Goal: Information Seeking & Learning: Learn about a topic

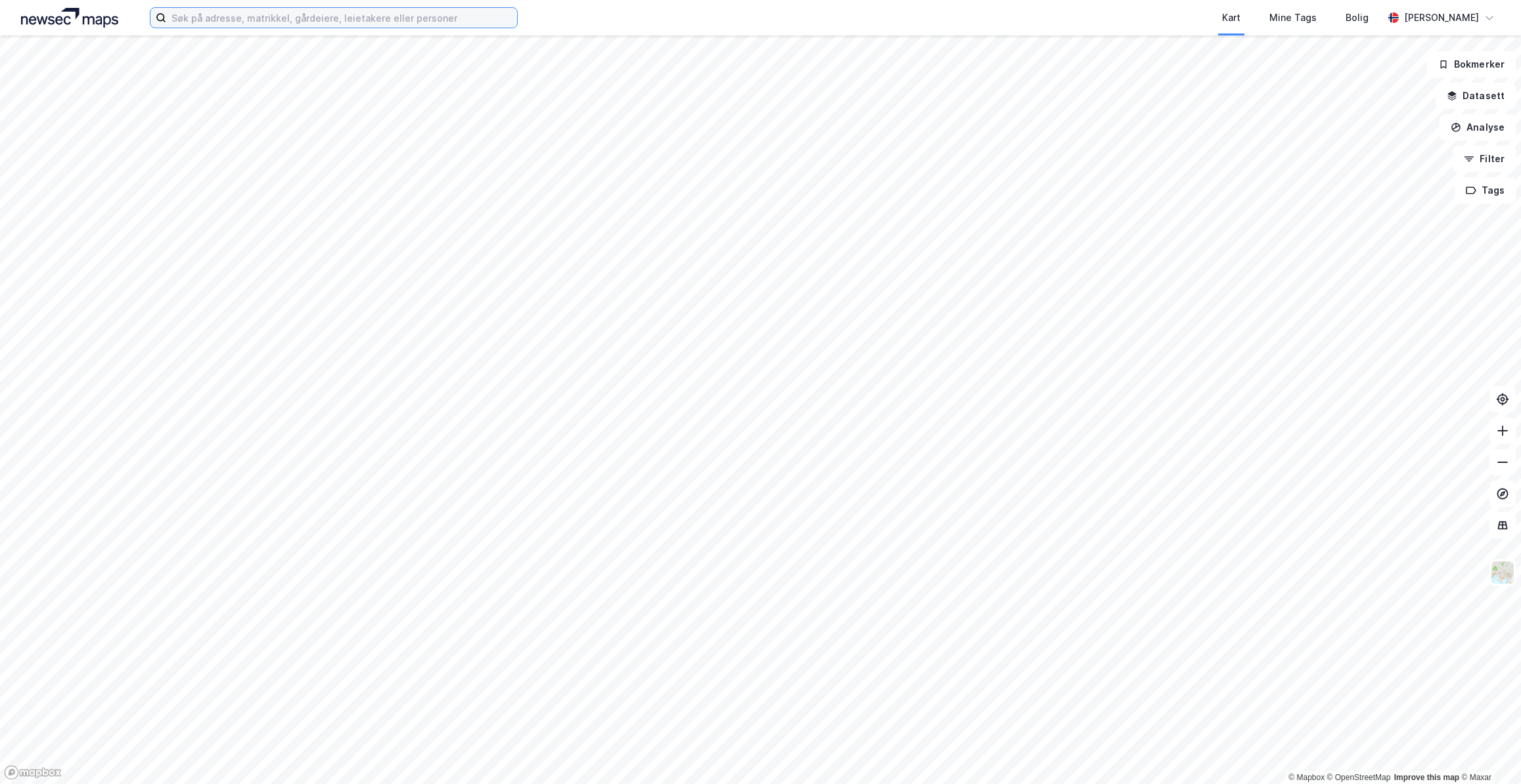
click at [364, 27] on input at bounding box center [341, 17] width 351 height 20
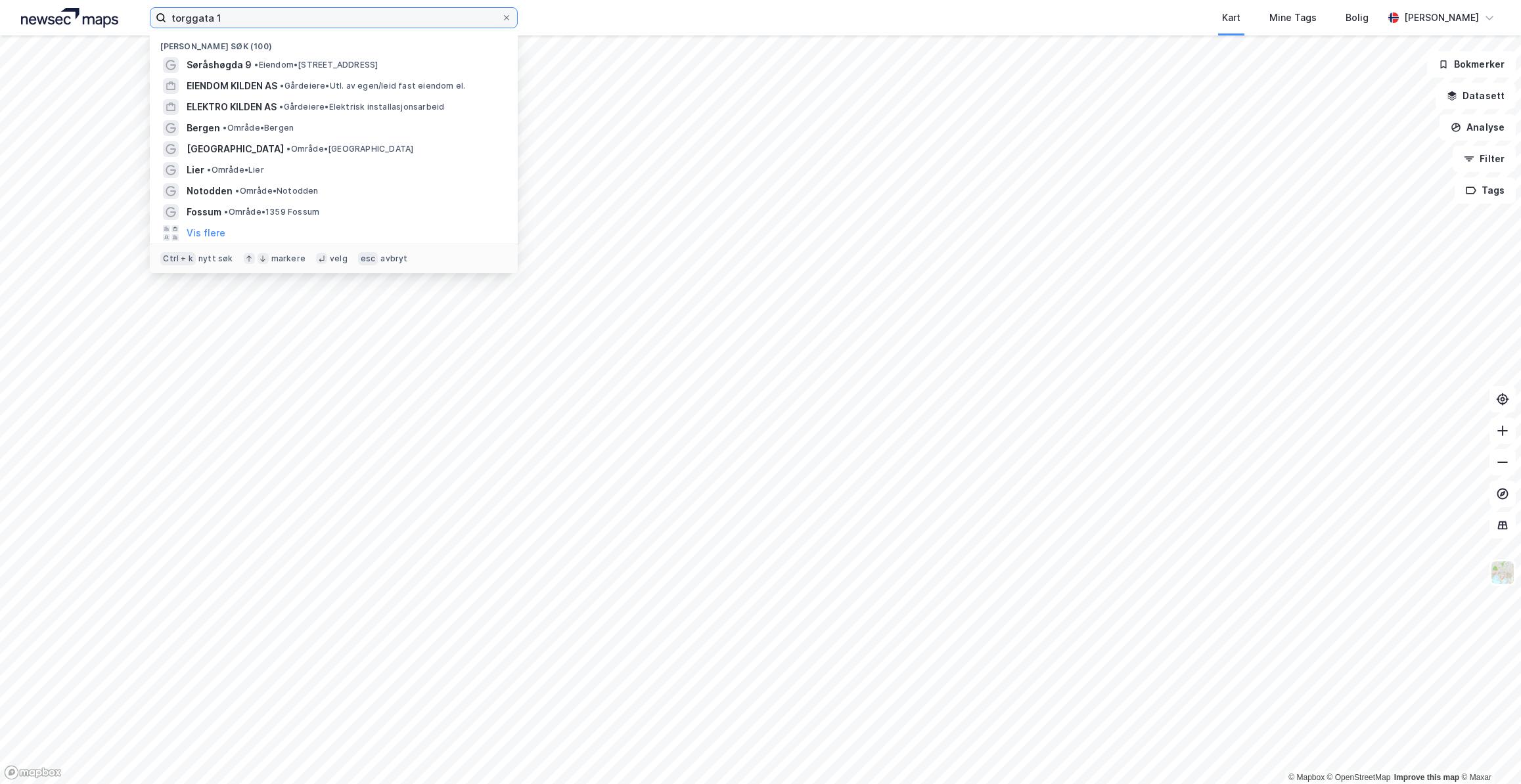
click at [465, 15] on input "torggata 1" at bounding box center [334, 17] width 335 height 20
click at [266, 17] on input "torggata 1" at bounding box center [334, 17] width 335 height 20
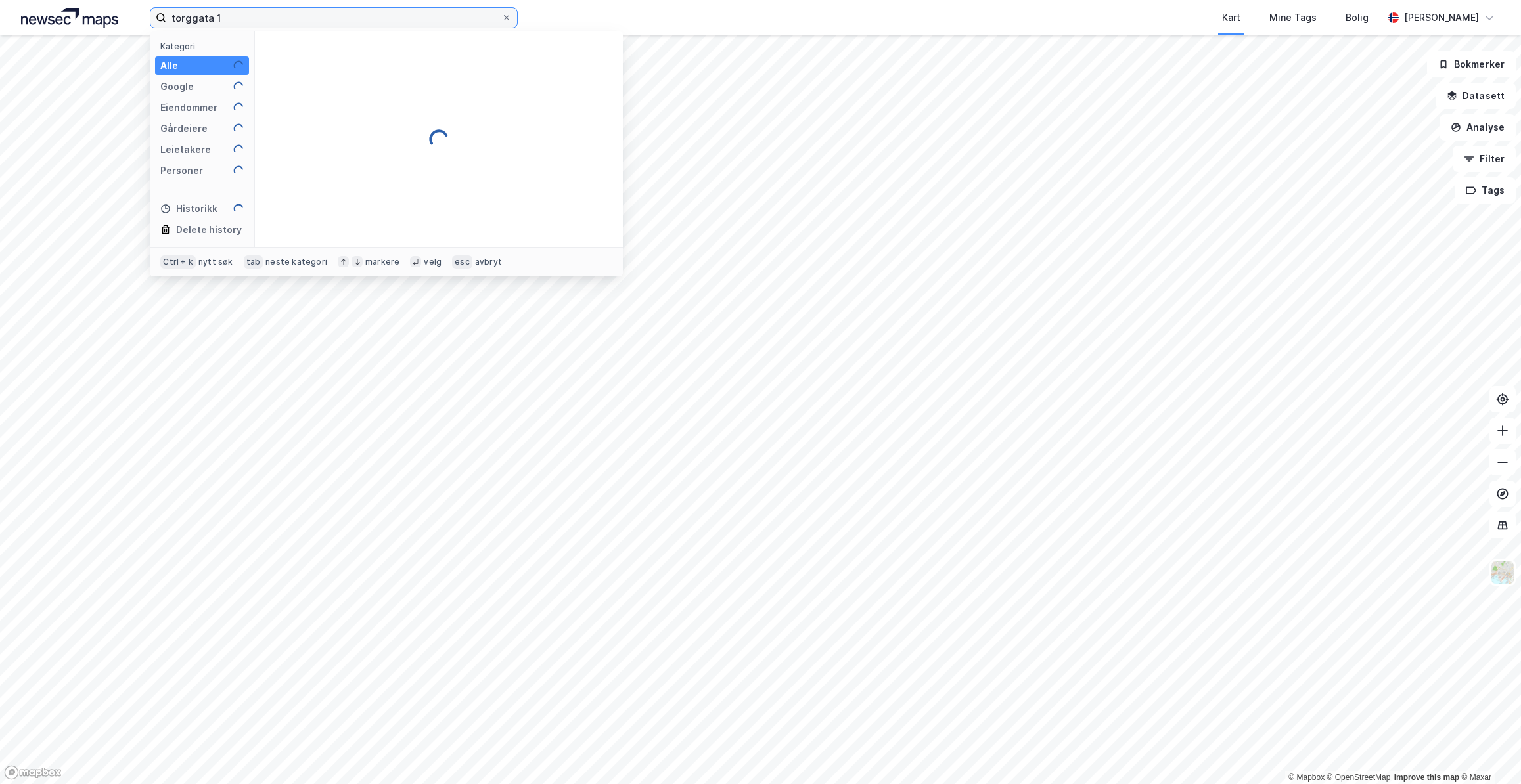
click at [195, 20] on input "torggata 1" at bounding box center [334, 17] width 335 height 20
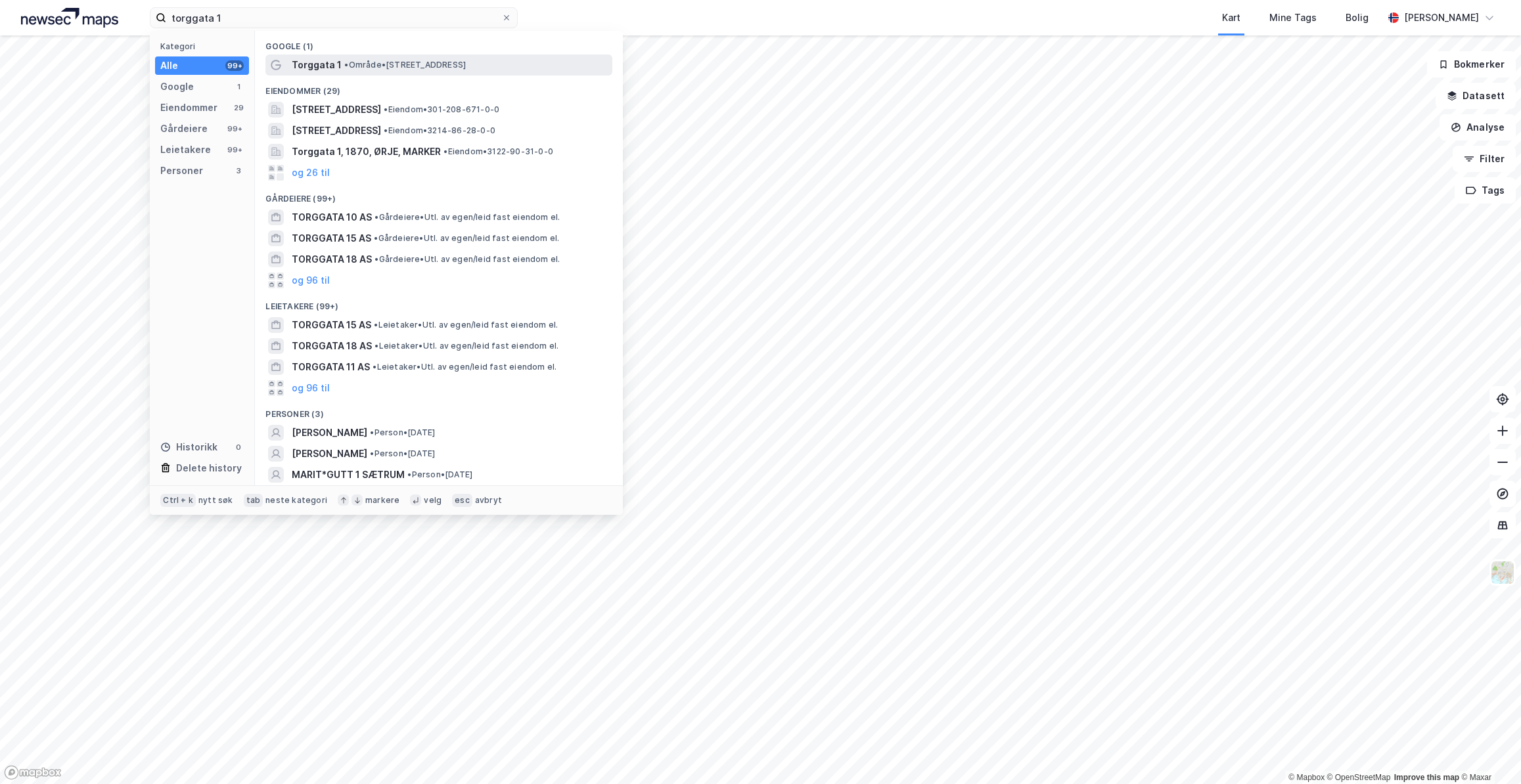
click at [336, 70] on span "Torggata 1" at bounding box center [317, 65] width 50 height 16
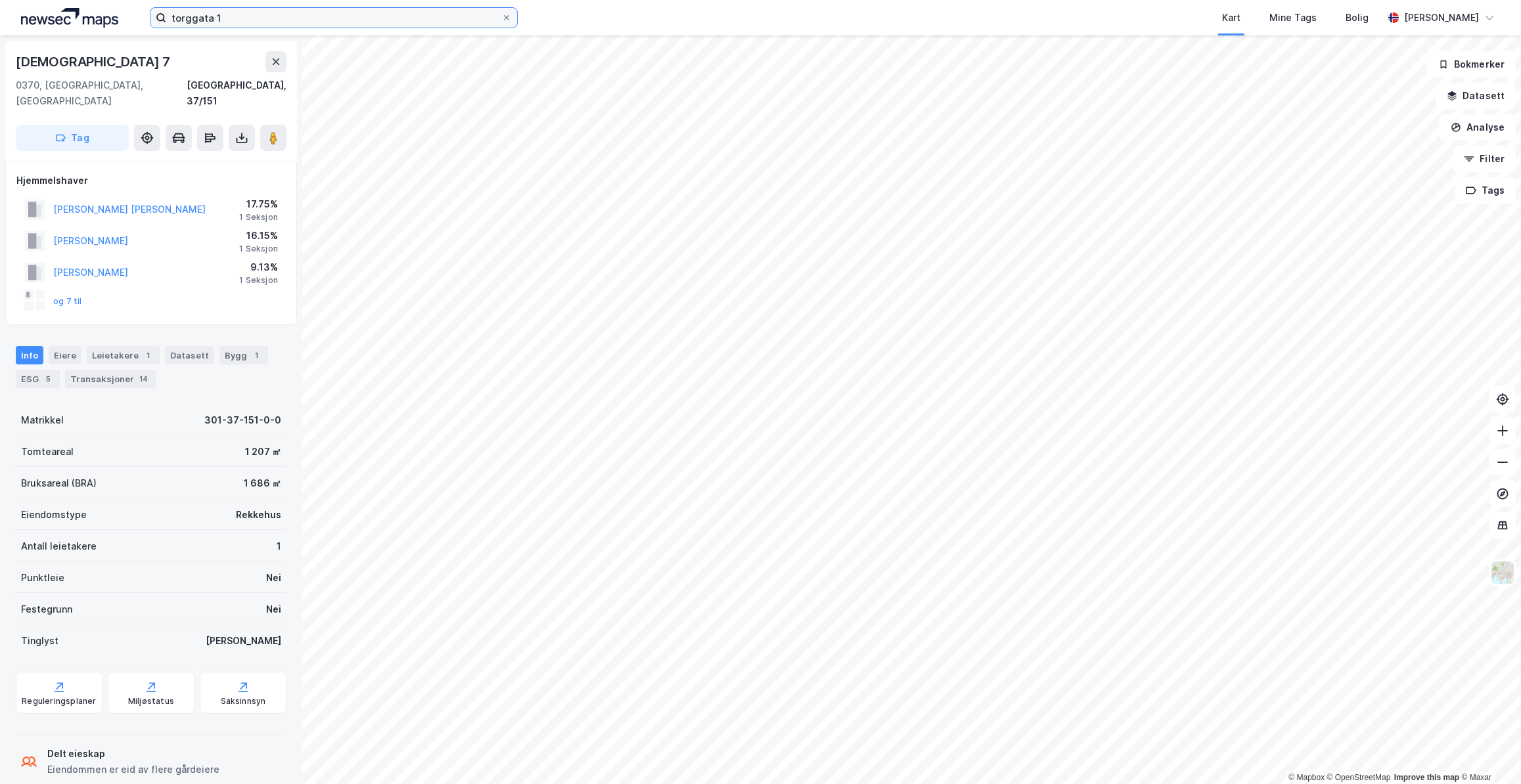
click at [256, 15] on input "torggata 1" at bounding box center [334, 17] width 335 height 20
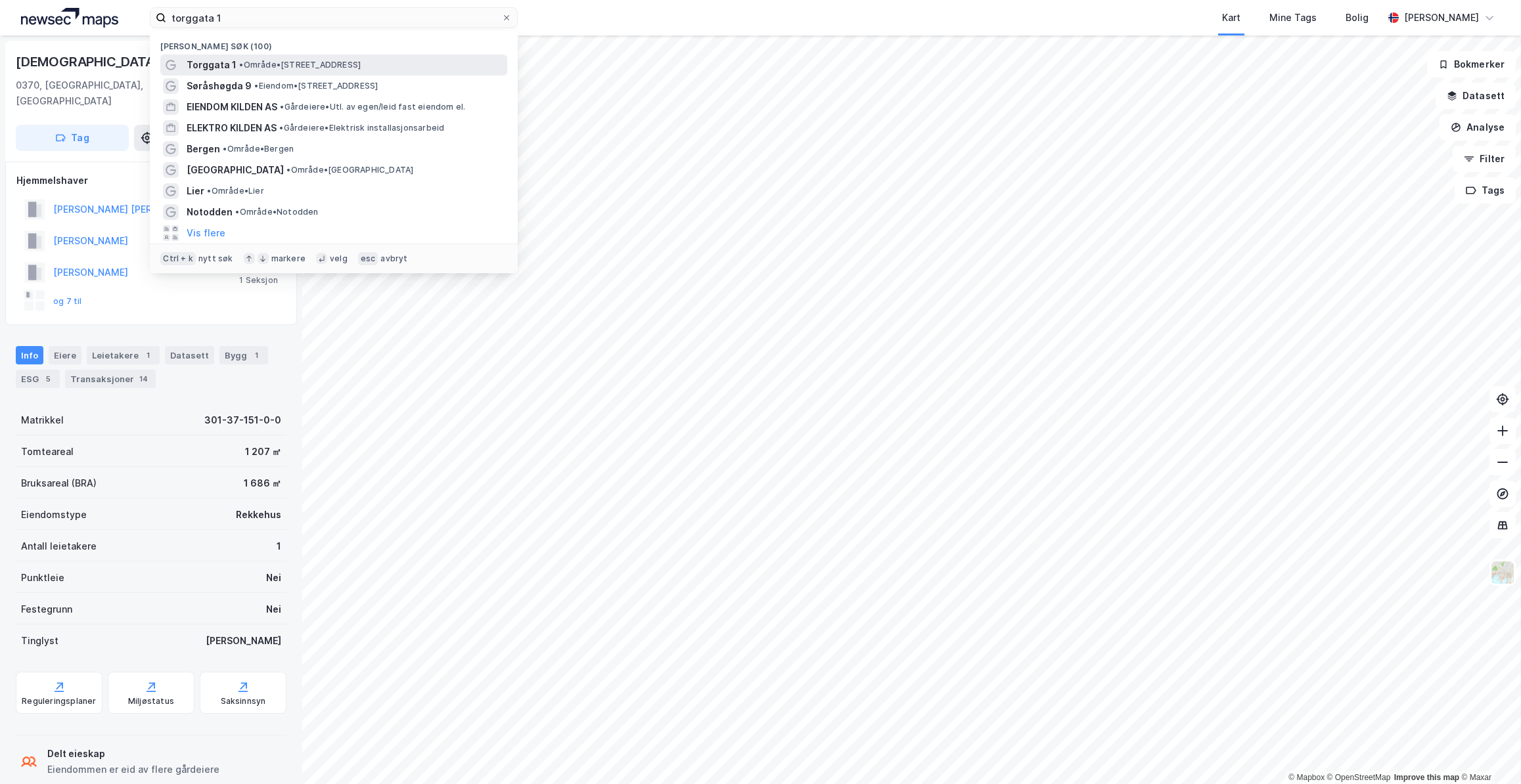
click at [264, 62] on span "• Område • [STREET_ADDRESS]" at bounding box center [300, 65] width 122 height 11
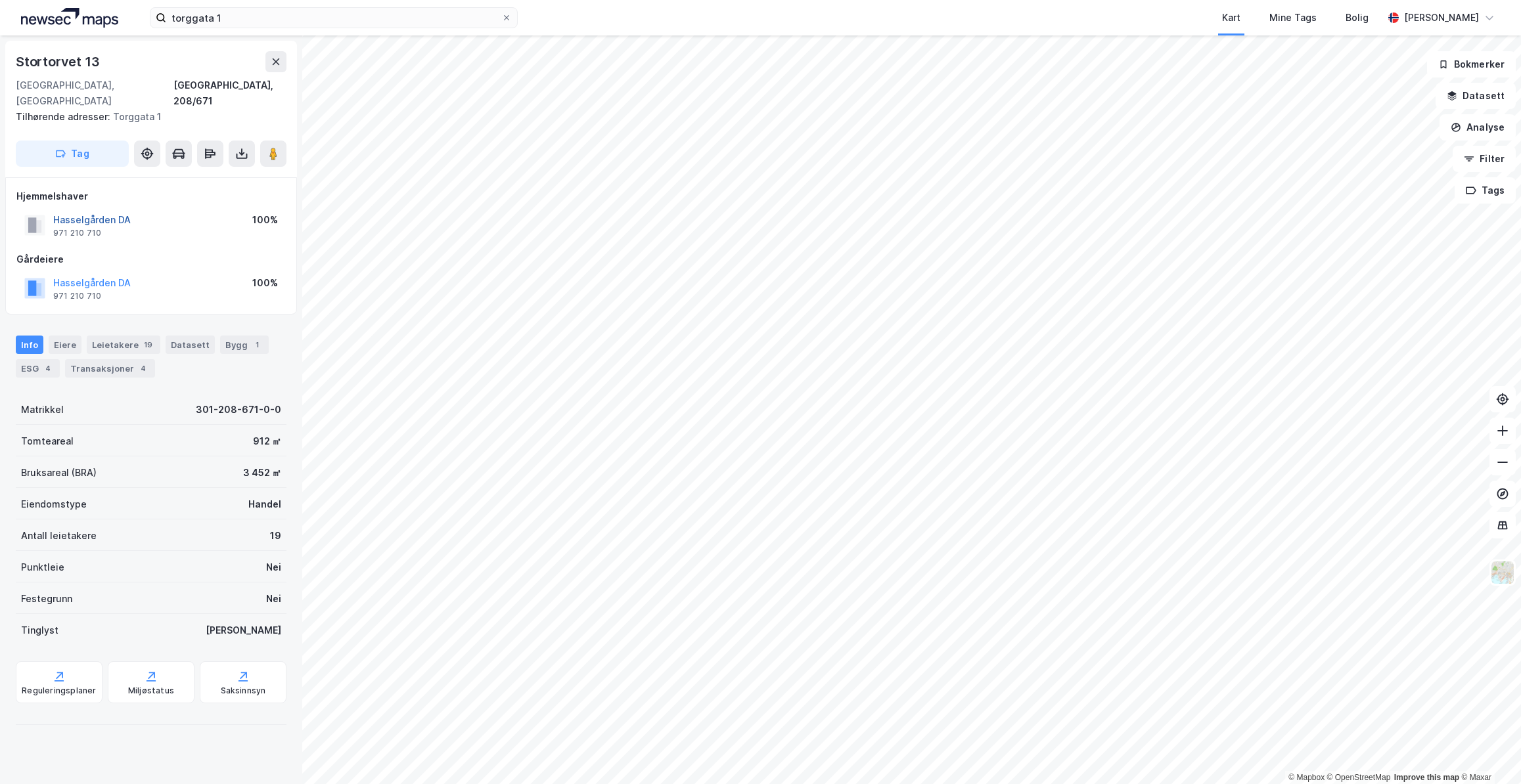
click at [0, 0] on button "Hasselgården DA" at bounding box center [0, 0] width 0 height 0
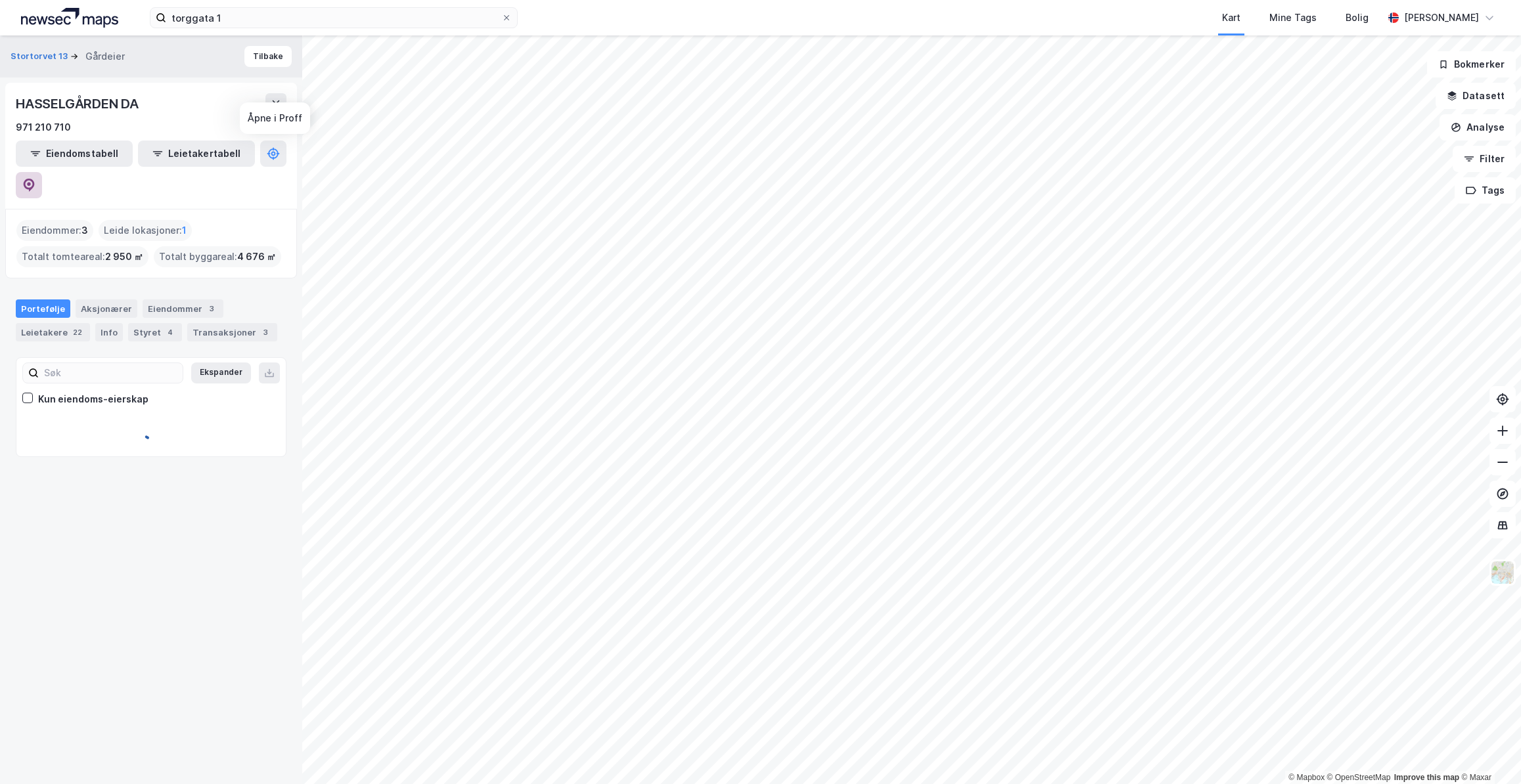
click at [36, 179] on icon at bounding box center [28, 185] width 13 height 13
click at [39, 444] on icon at bounding box center [37, 449] width 11 height 11
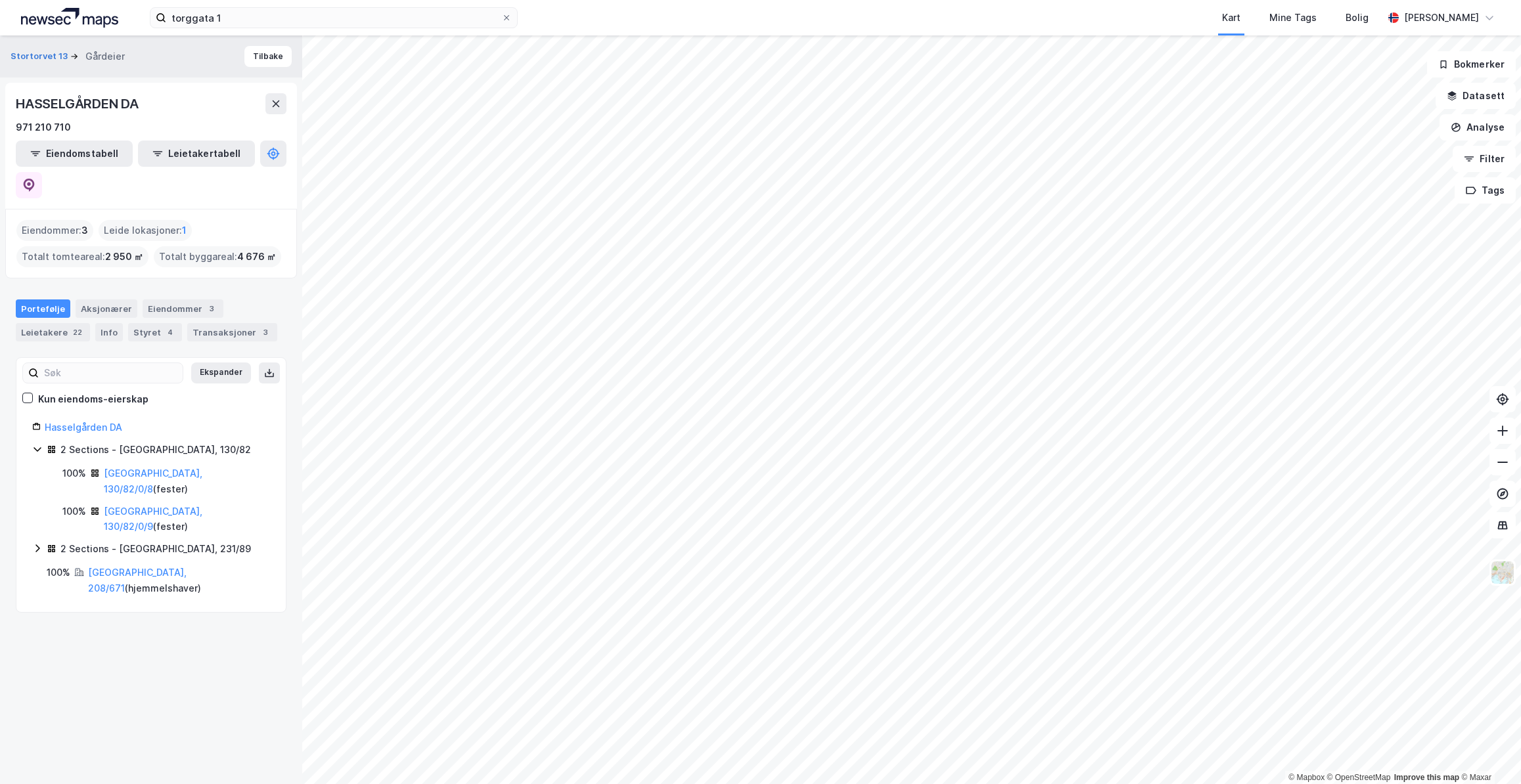
click at [40, 543] on icon at bounding box center [37, 548] width 11 height 11
drag, startPoint x: 233, startPoint y: 226, endPoint x: 260, endPoint y: 227, distance: 27.0
click at [260, 249] on span "4 676 ㎡" at bounding box center [256, 256] width 39 height 16
click at [70, 325] on div "22" at bounding box center [77, 332] width 14 height 13
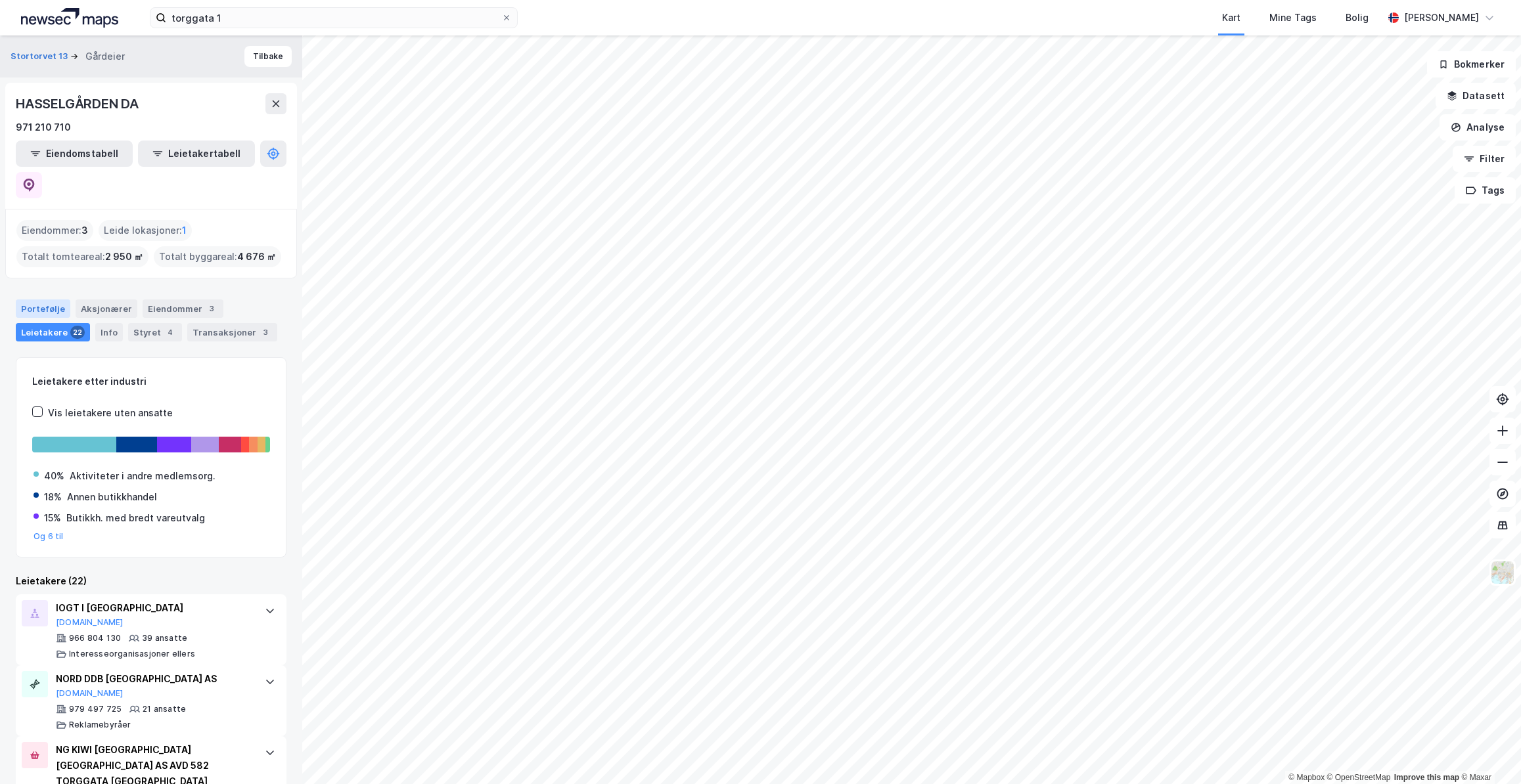
click at [39, 300] on div "Portefølje" at bounding box center [43, 309] width 55 height 18
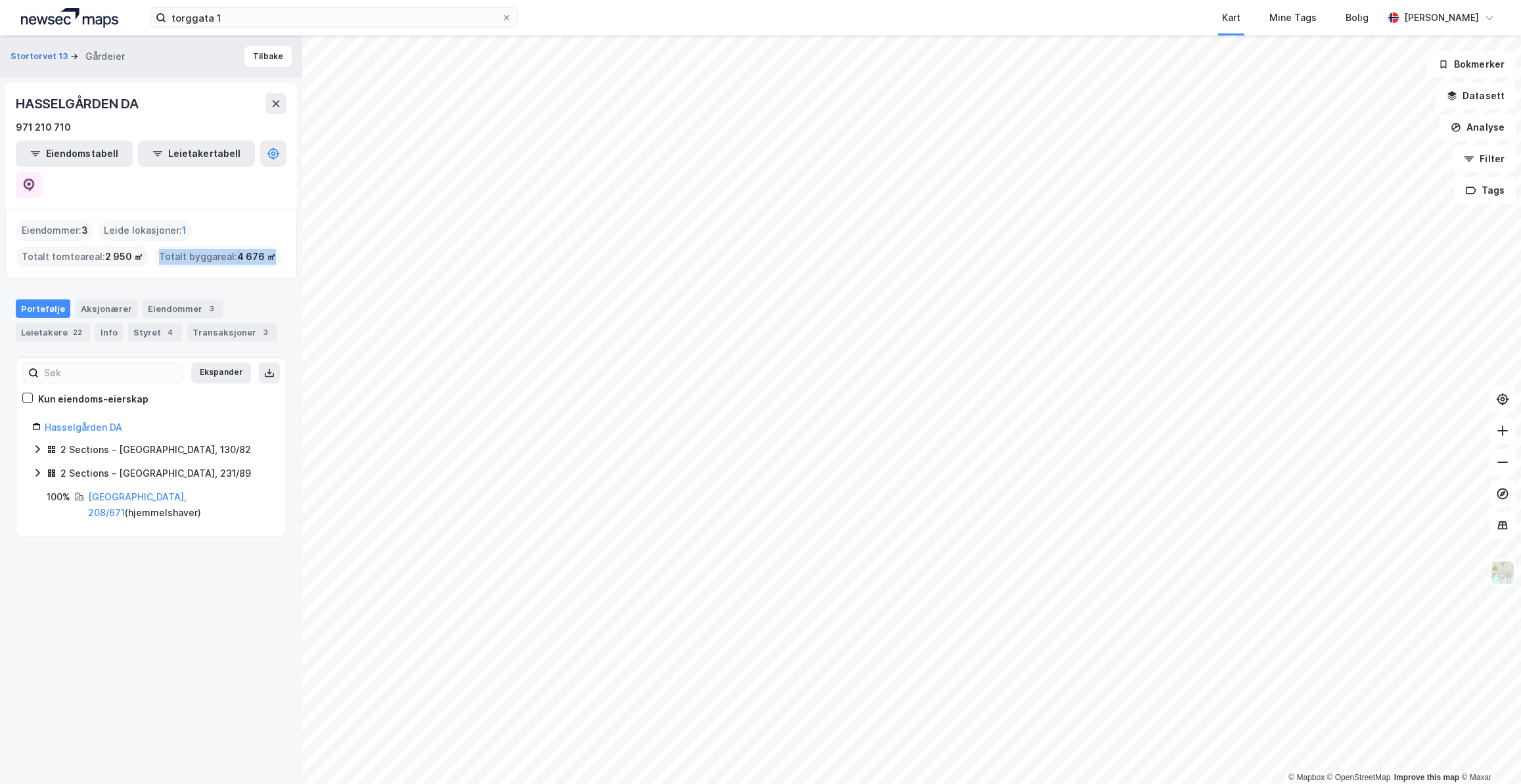
drag, startPoint x: 268, startPoint y: 226, endPoint x: 154, endPoint y: 226, distance: 114.0
click at [154, 246] on div "Totalt byggareal : 4 676 ㎡" at bounding box center [218, 257] width 128 height 21
click at [169, 300] on div "Eiendommer 3" at bounding box center [183, 309] width 81 height 18
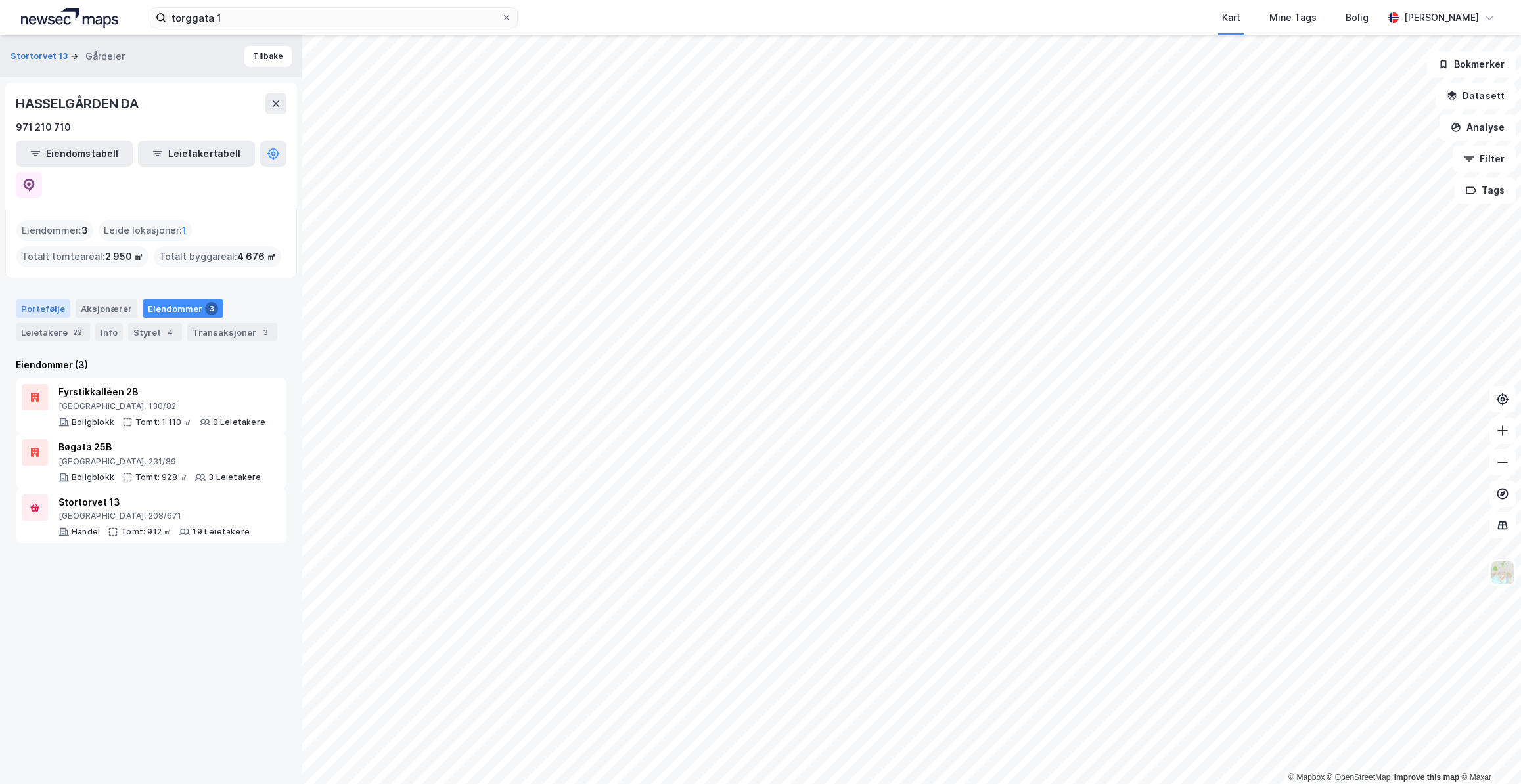
click at [40, 300] on div "Portefølje" at bounding box center [43, 309] width 55 height 18
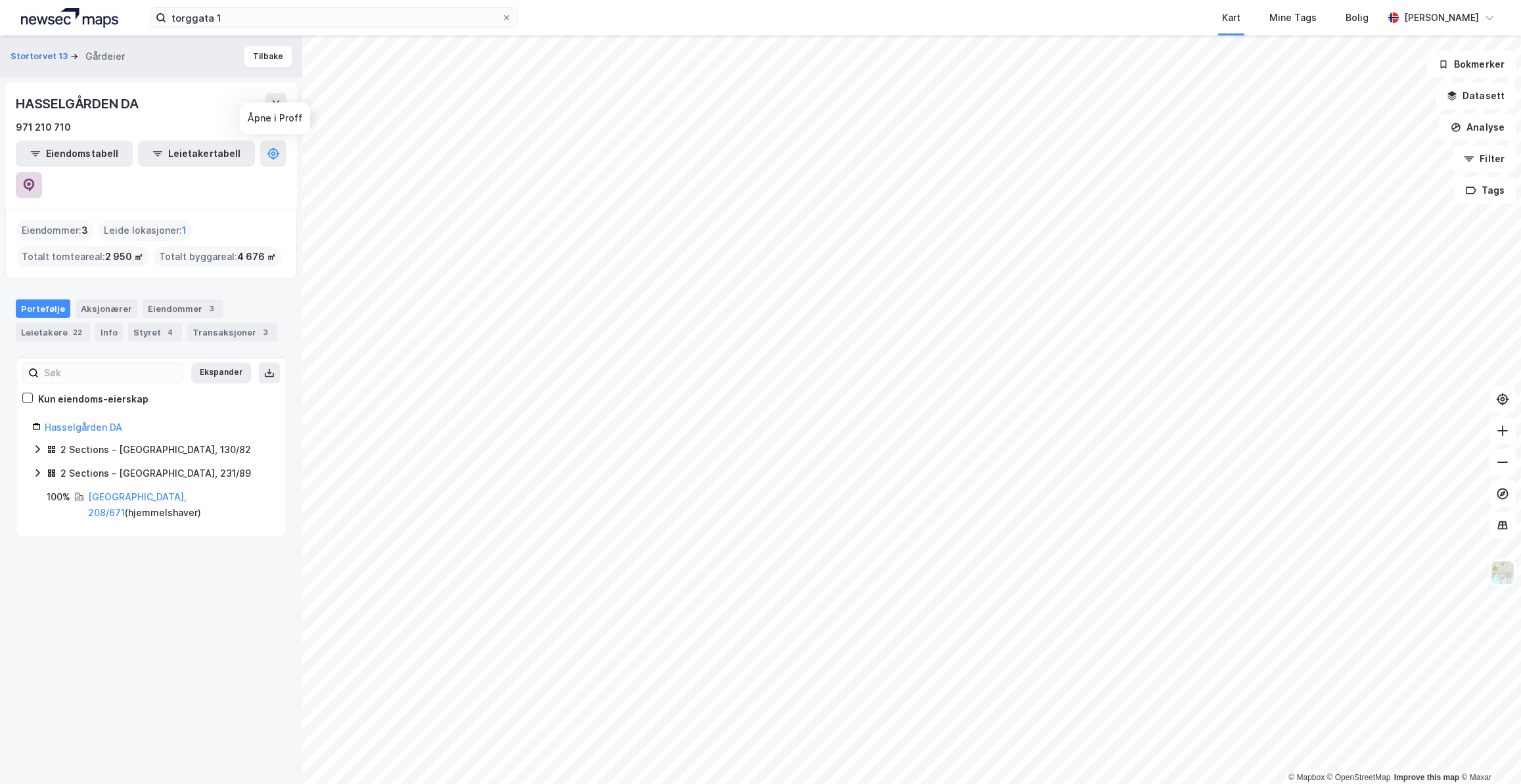
click at [35, 179] on icon at bounding box center [29, 185] width 11 height 13
click at [42, 172] on button at bounding box center [29, 185] width 27 height 27
drag, startPoint x: 233, startPoint y: 226, endPoint x: 259, endPoint y: 224, distance: 26.1
click at [259, 249] on span "4 676 ㎡" at bounding box center [256, 256] width 39 height 16
click at [165, 284] on div "Portefølje Aksjonærer Eiendommer 3 Leietakere 22 Info Styret 4 Transaksjoner 3" at bounding box center [151, 315] width 302 height 63
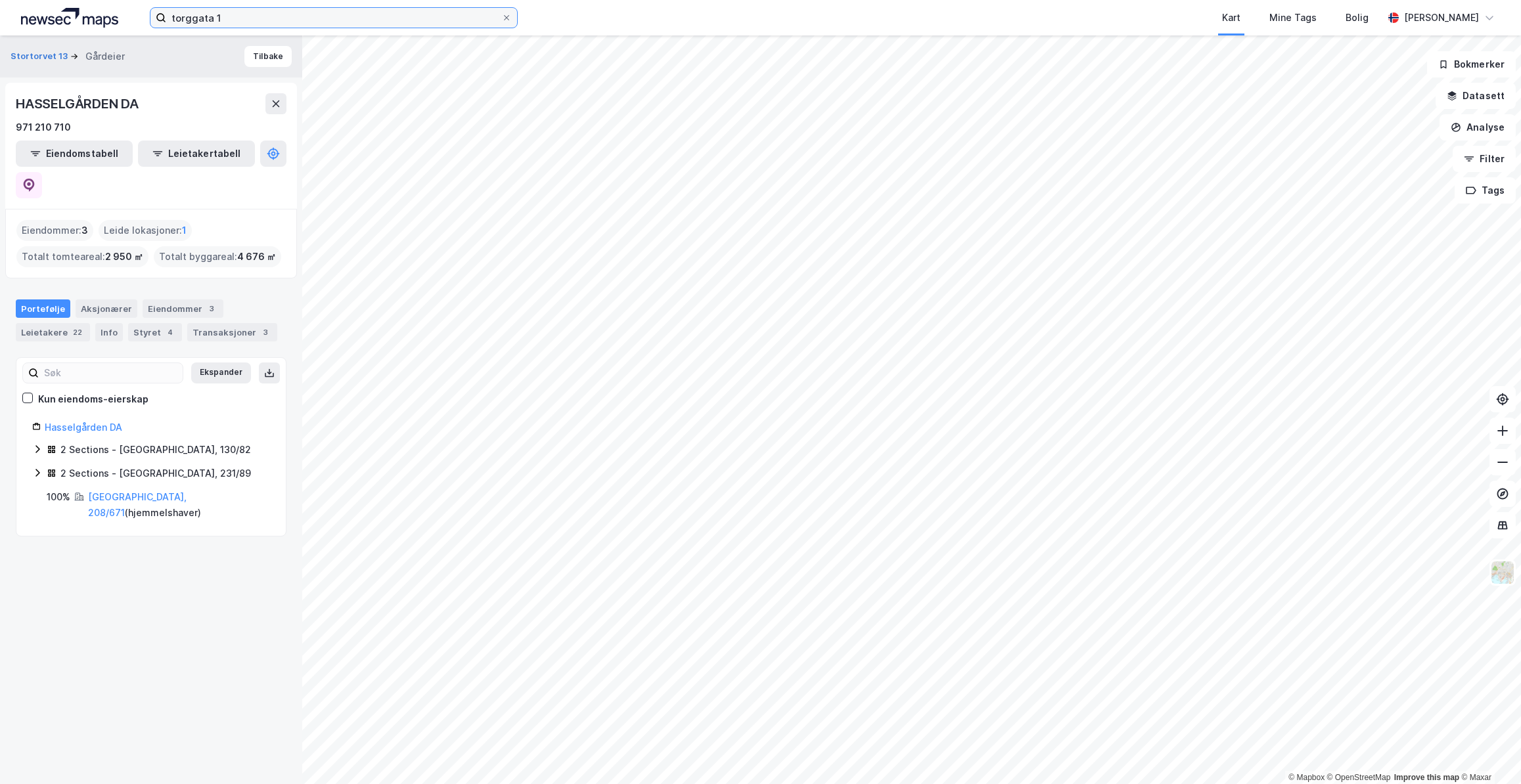
click at [303, 21] on input "torggata 1" at bounding box center [334, 17] width 335 height 20
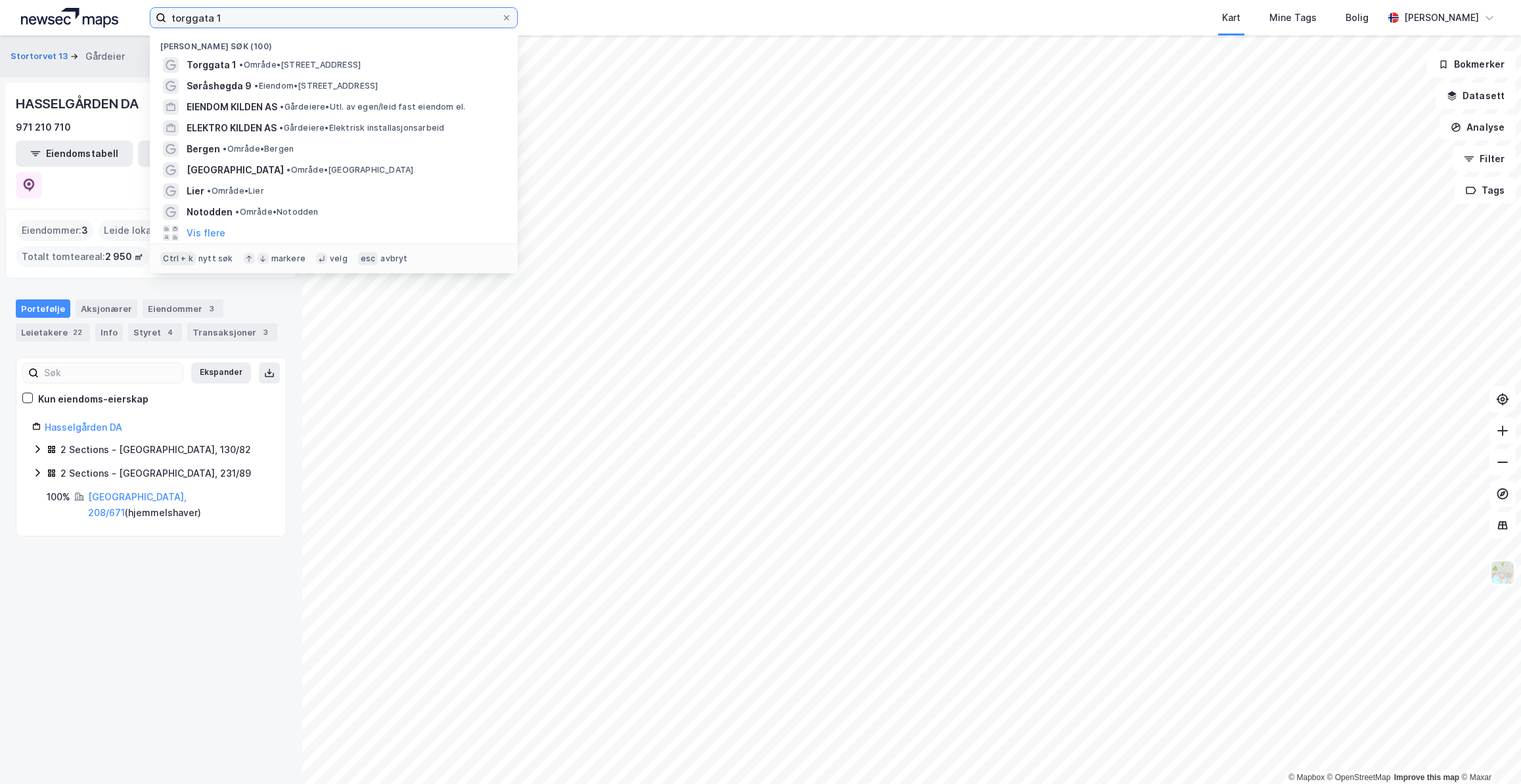
click at [303, 21] on input "torggata 1" at bounding box center [334, 17] width 335 height 20
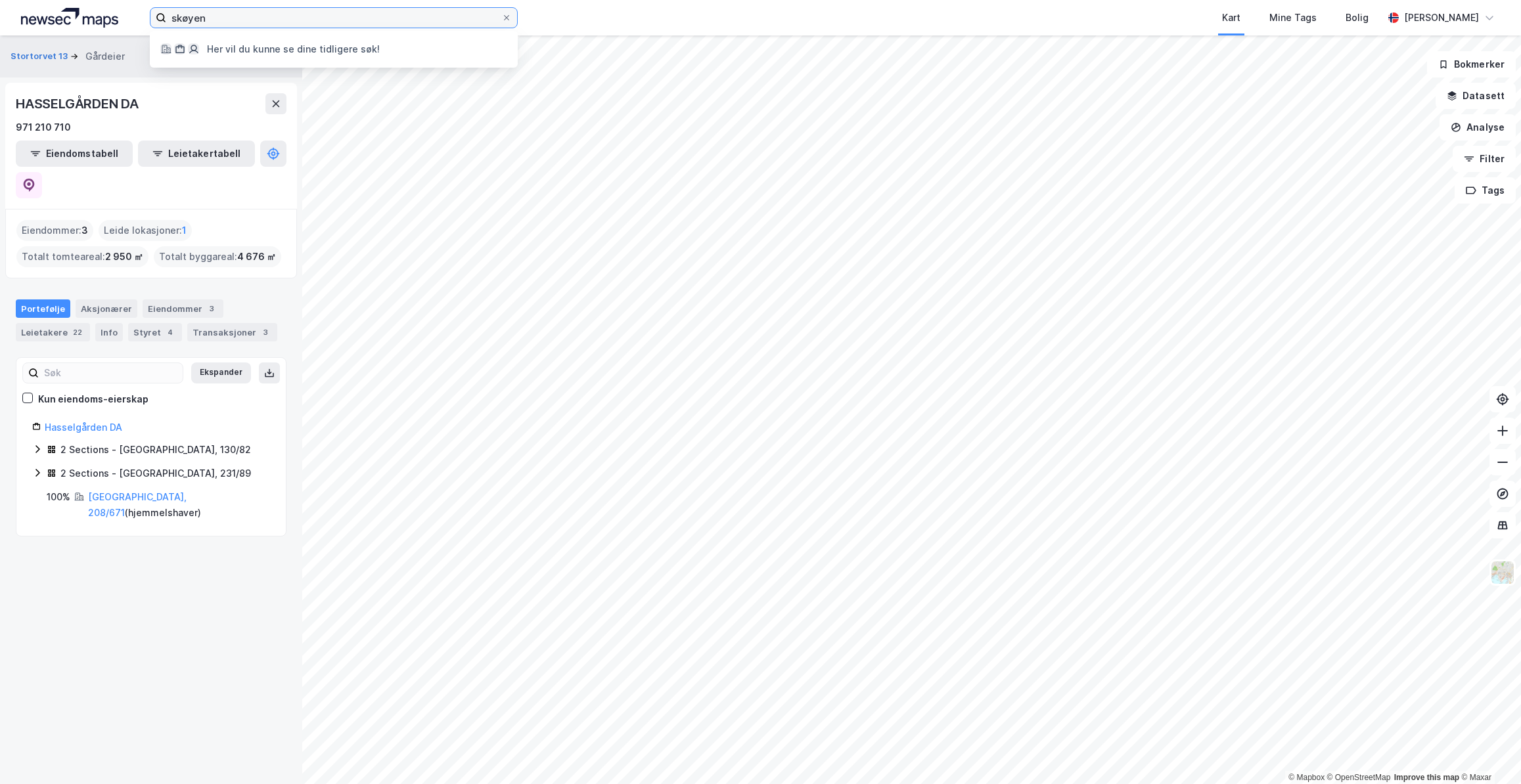
type input "skøyen"
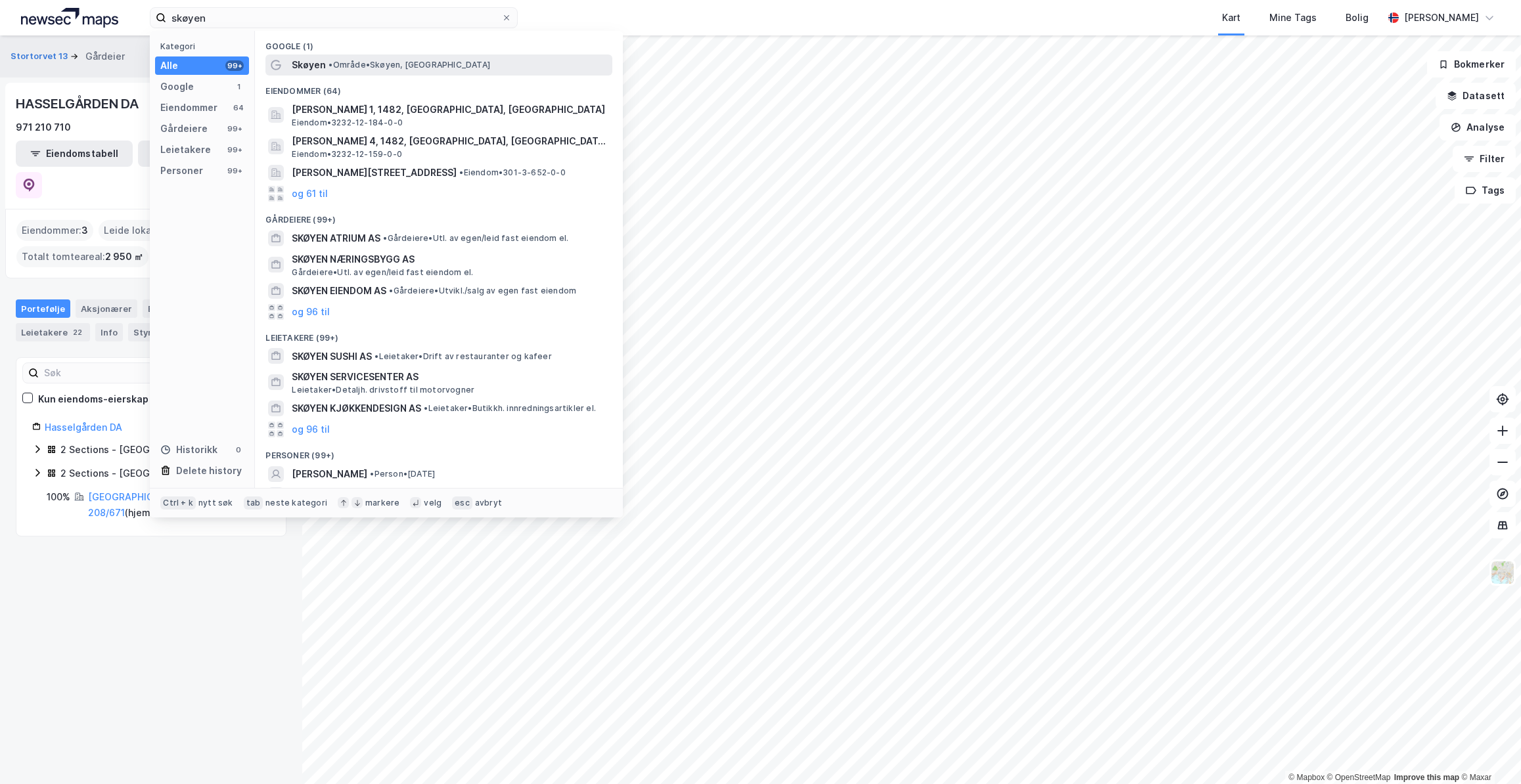
click at [306, 65] on span "Skøyen" at bounding box center [309, 65] width 34 height 16
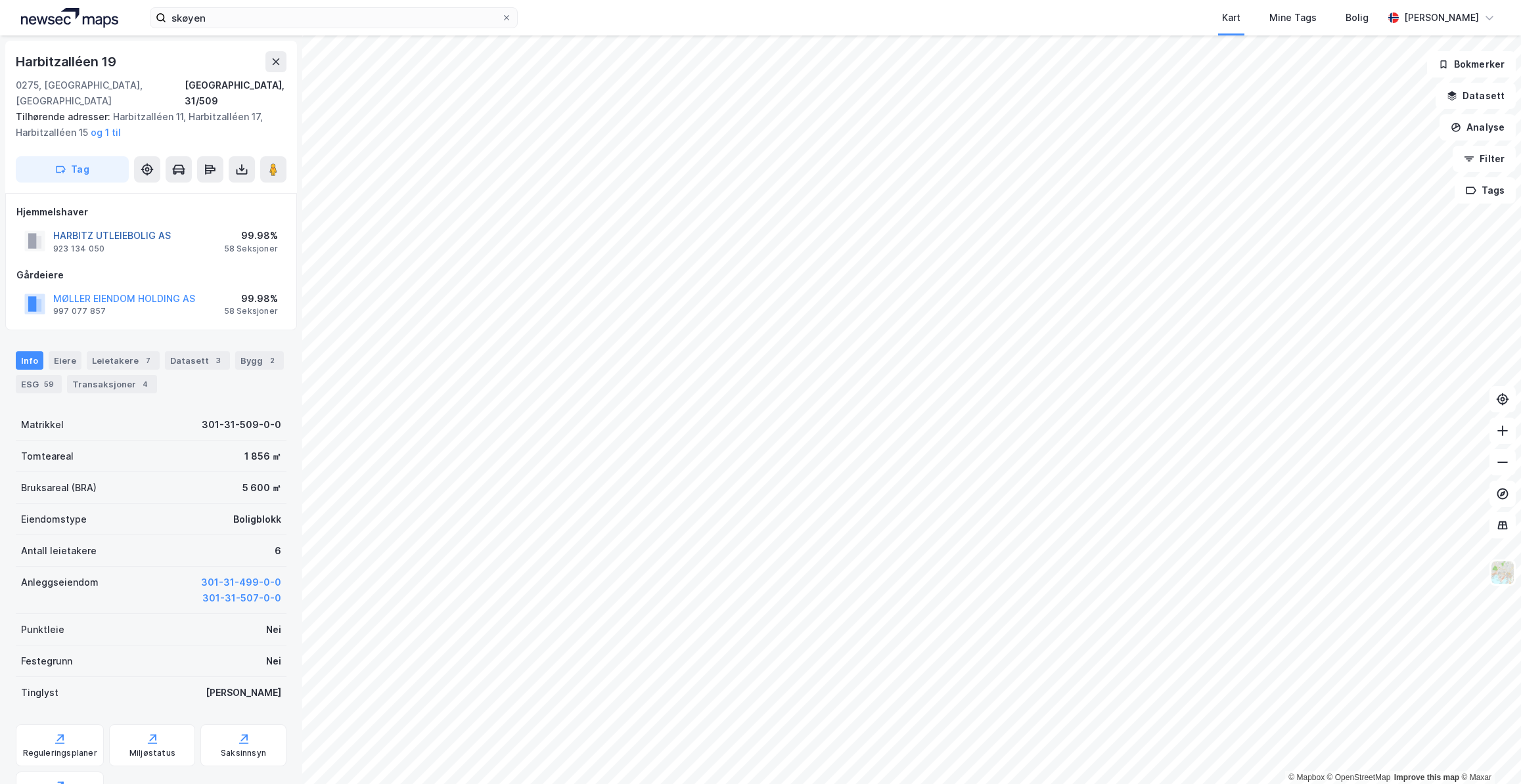
click at [0, 0] on button "HARBITZ UTLEIEBOLIG AS" at bounding box center [0, 0] width 0 height 0
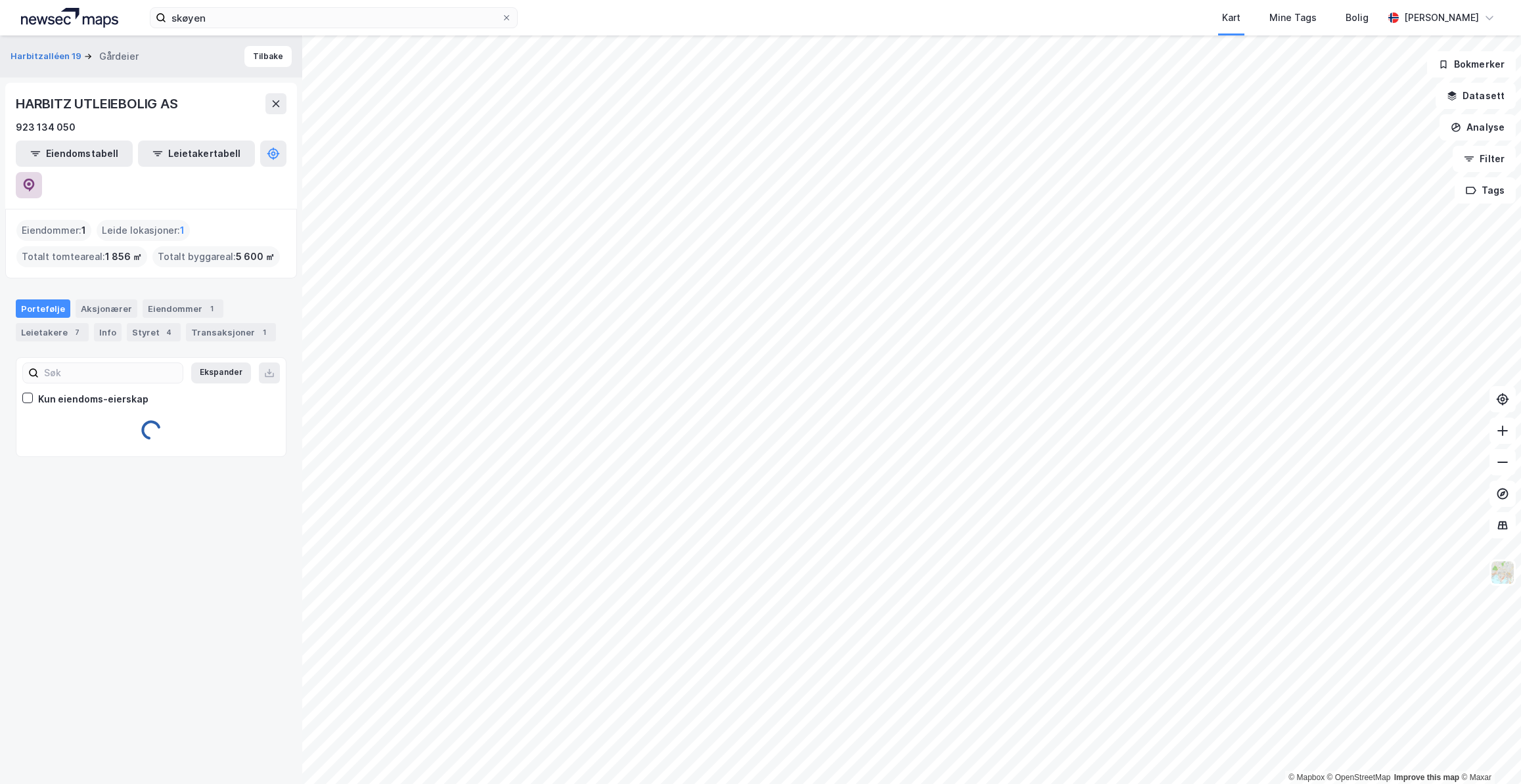
click at [31, 182] on icon at bounding box center [28, 183] width 4 height 4
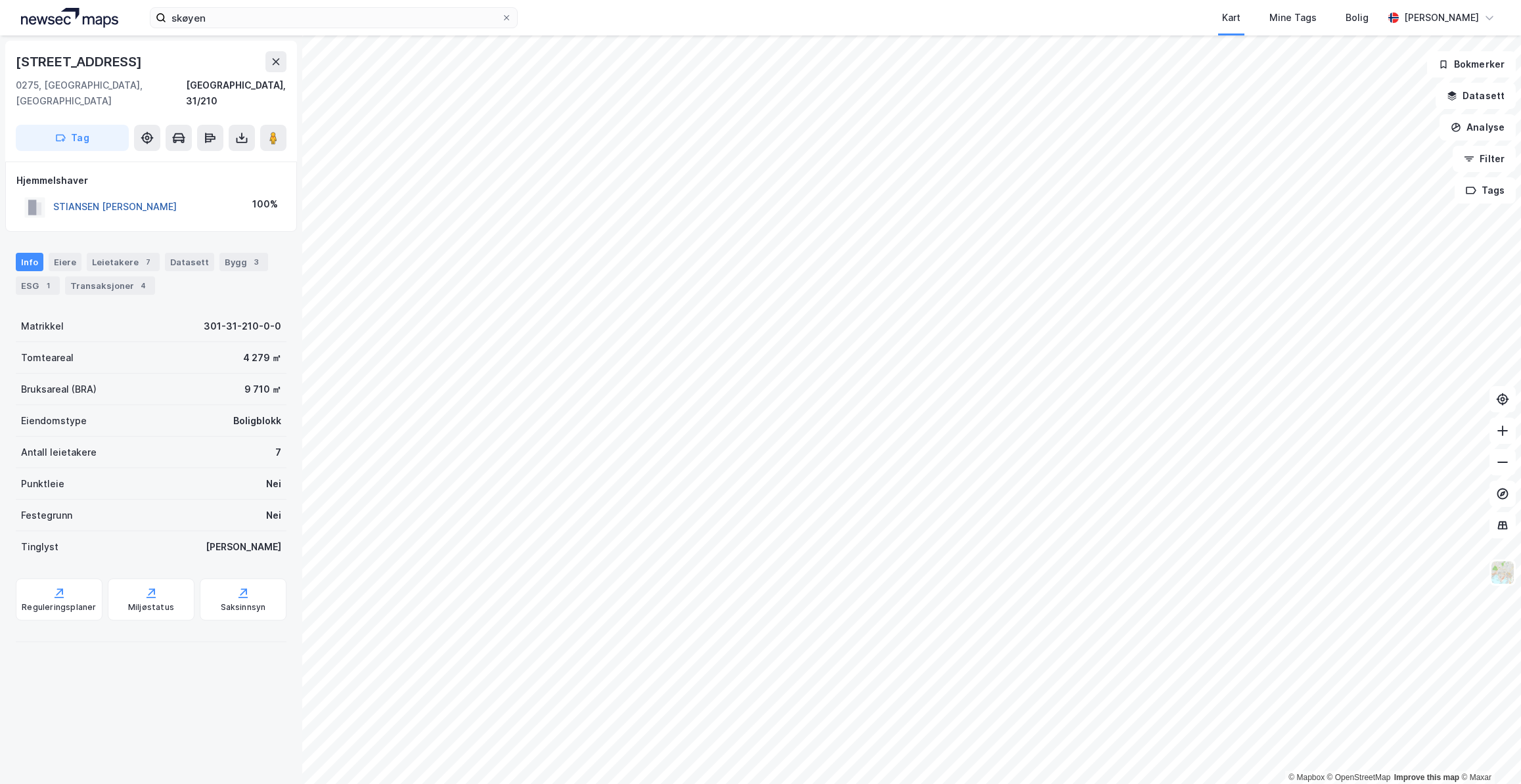
click at [0, 0] on button "STIANSEN [PERSON_NAME]" at bounding box center [0, 0] width 0 height 0
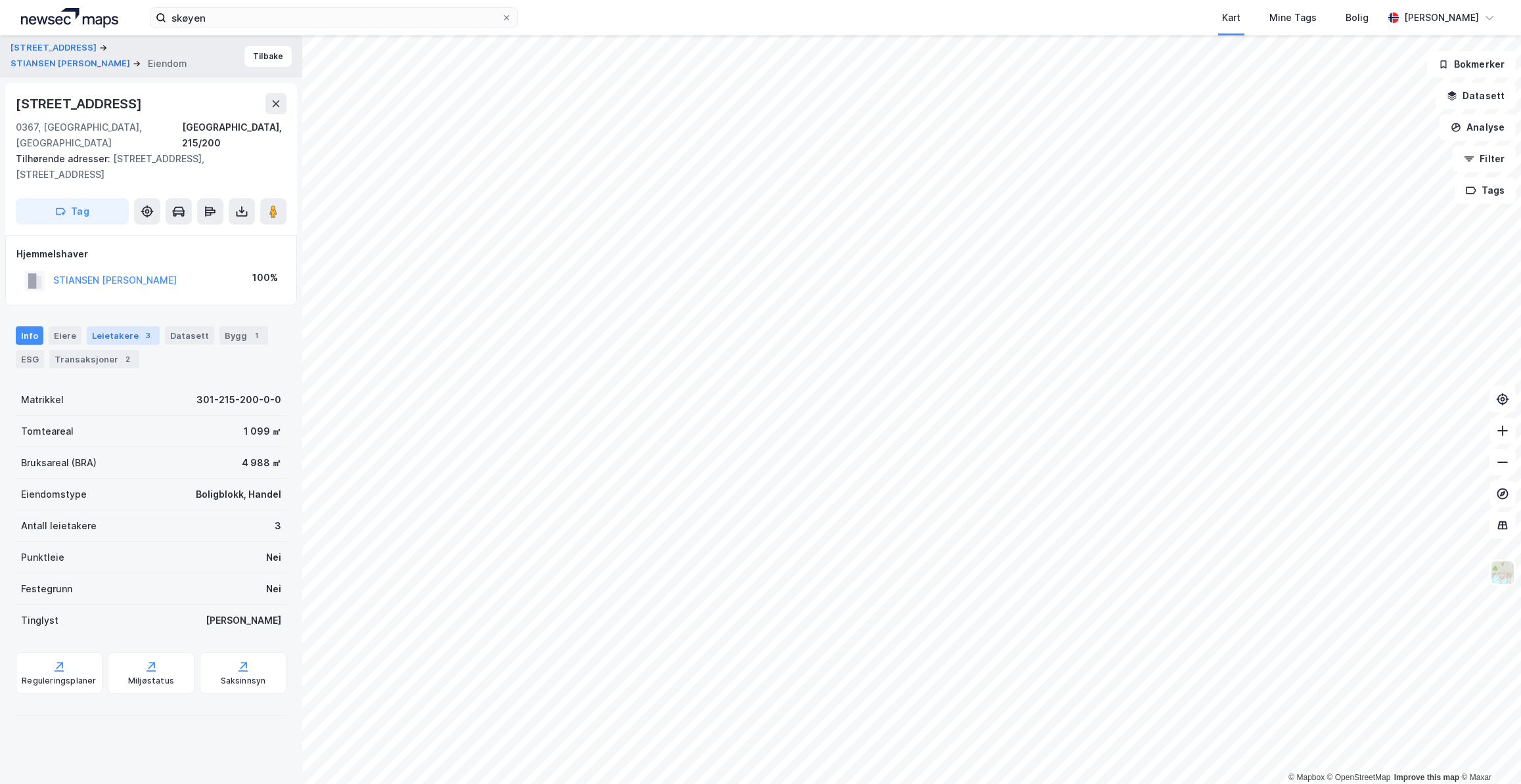
click at [132, 326] on div "Leietakere 3" at bounding box center [123, 335] width 73 height 18
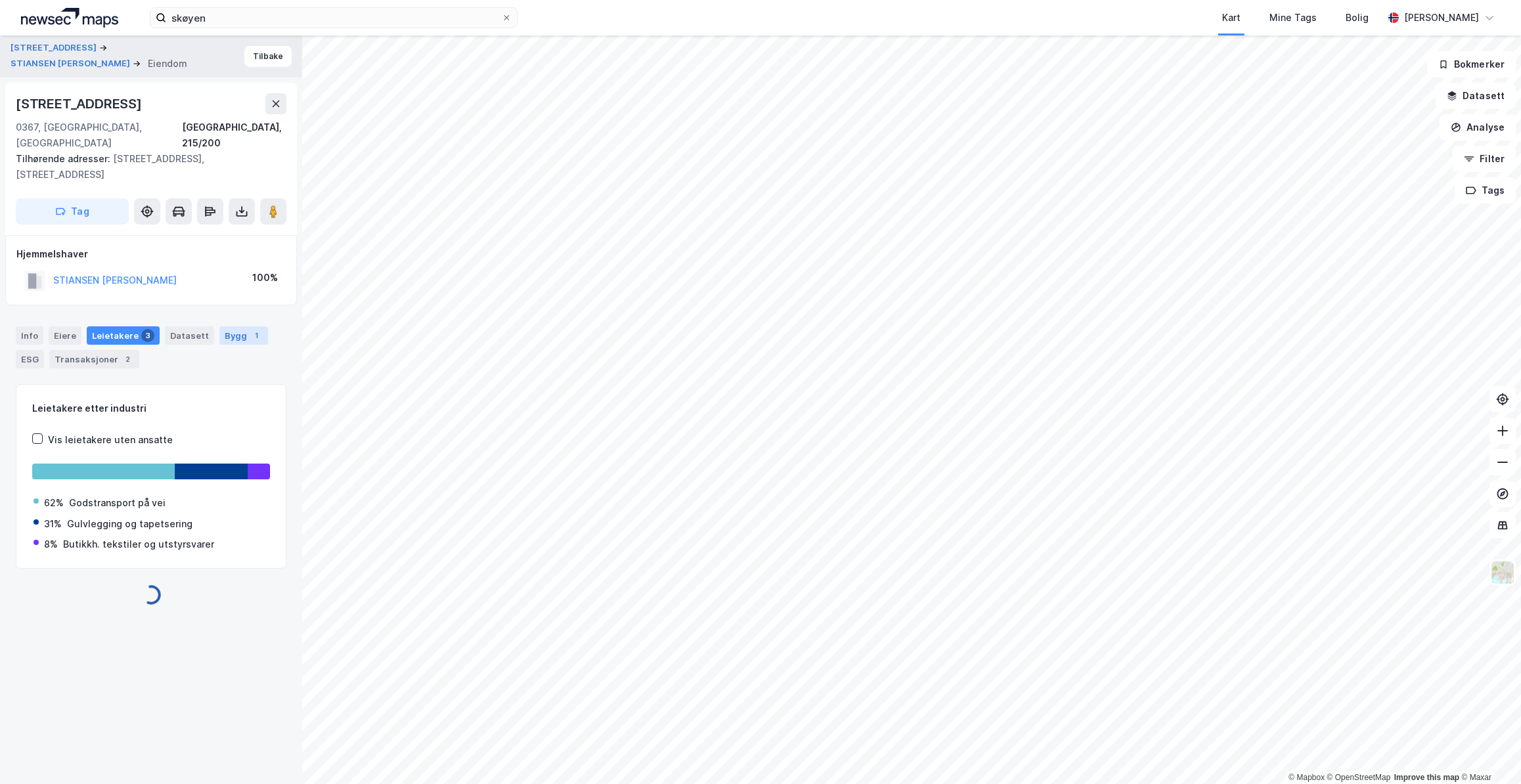
click at [234, 326] on div "Bygg 1" at bounding box center [244, 335] width 49 height 18
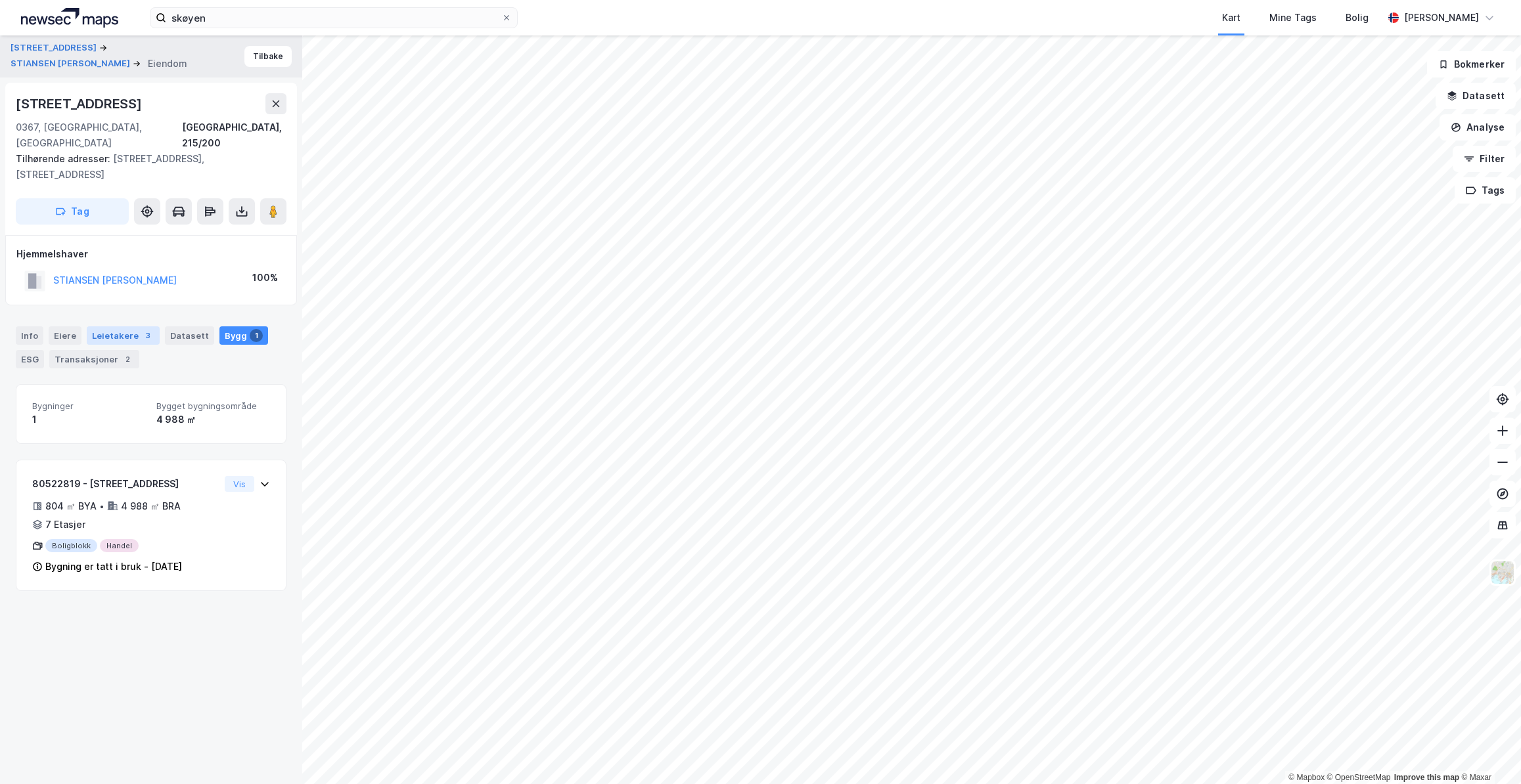
click at [127, 326] on div "Leietakere 3" at bounding box center [123, 335] width 73 height 18
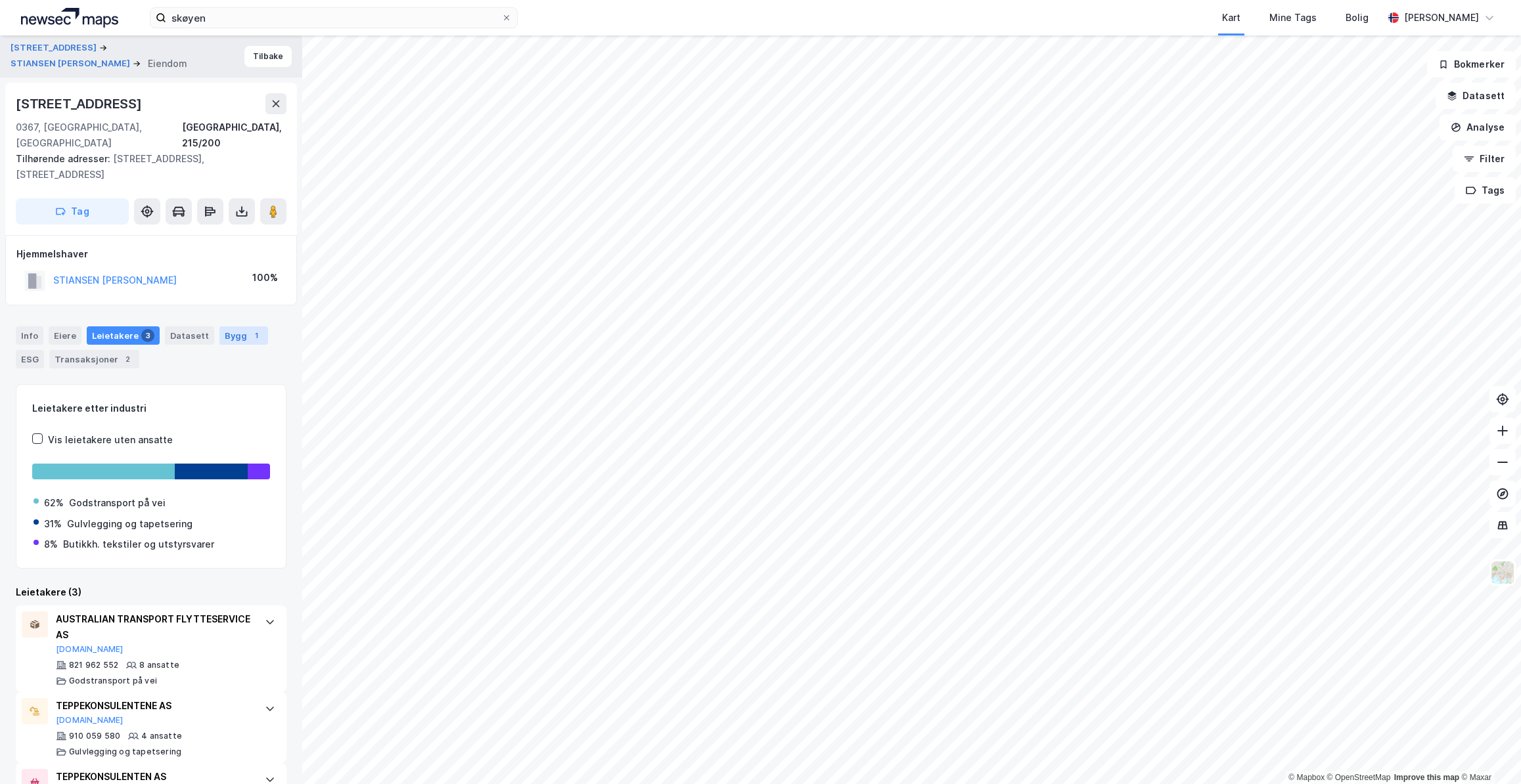
click at [220, 326] on div "Bygg 1" at bounding box center [244, 335] width 49 height 18
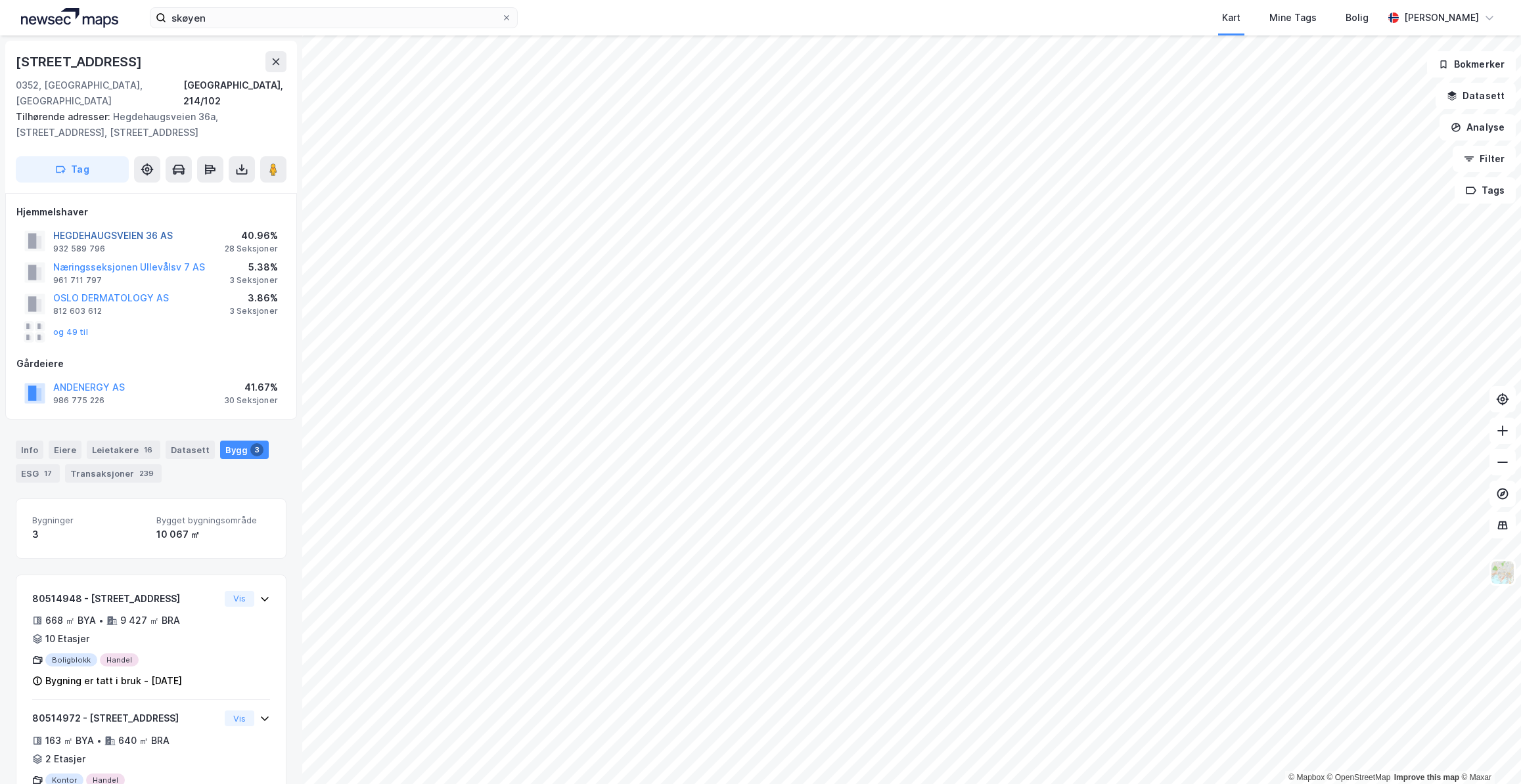
click at [0, 0] on button "HEGDEHAUGSVEIEN 36 AS" at bounding box center [0, 0] width 0 height 0
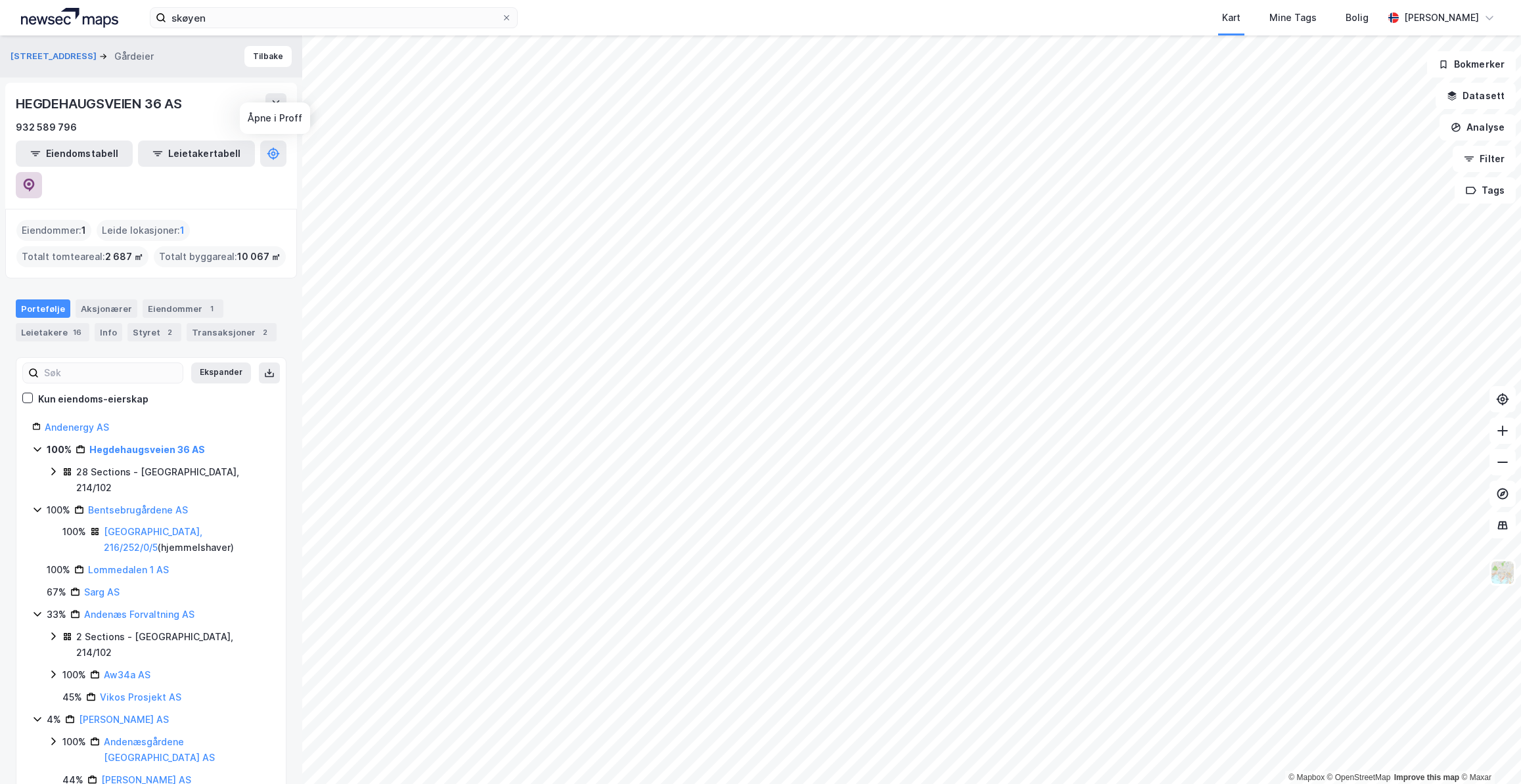
click at [35, 179] on icon at bounding box center [29, 185] width 11 height 13
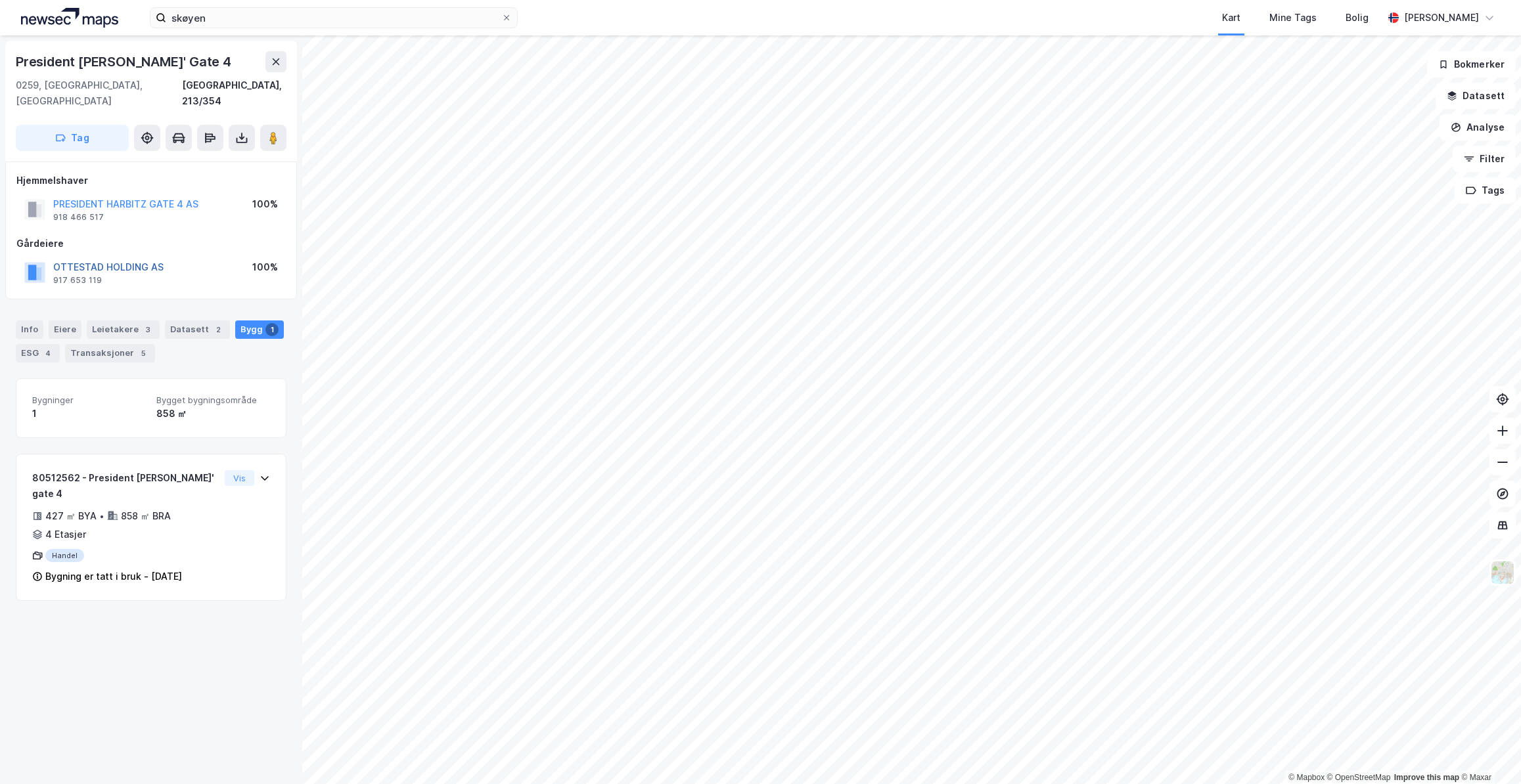
click at [0, 0] on button "OTTESTAD HOLDING AS" at bounding box center [0, 0] width 0 height 0
